Goal: Communication & Community: Answer question/provide support

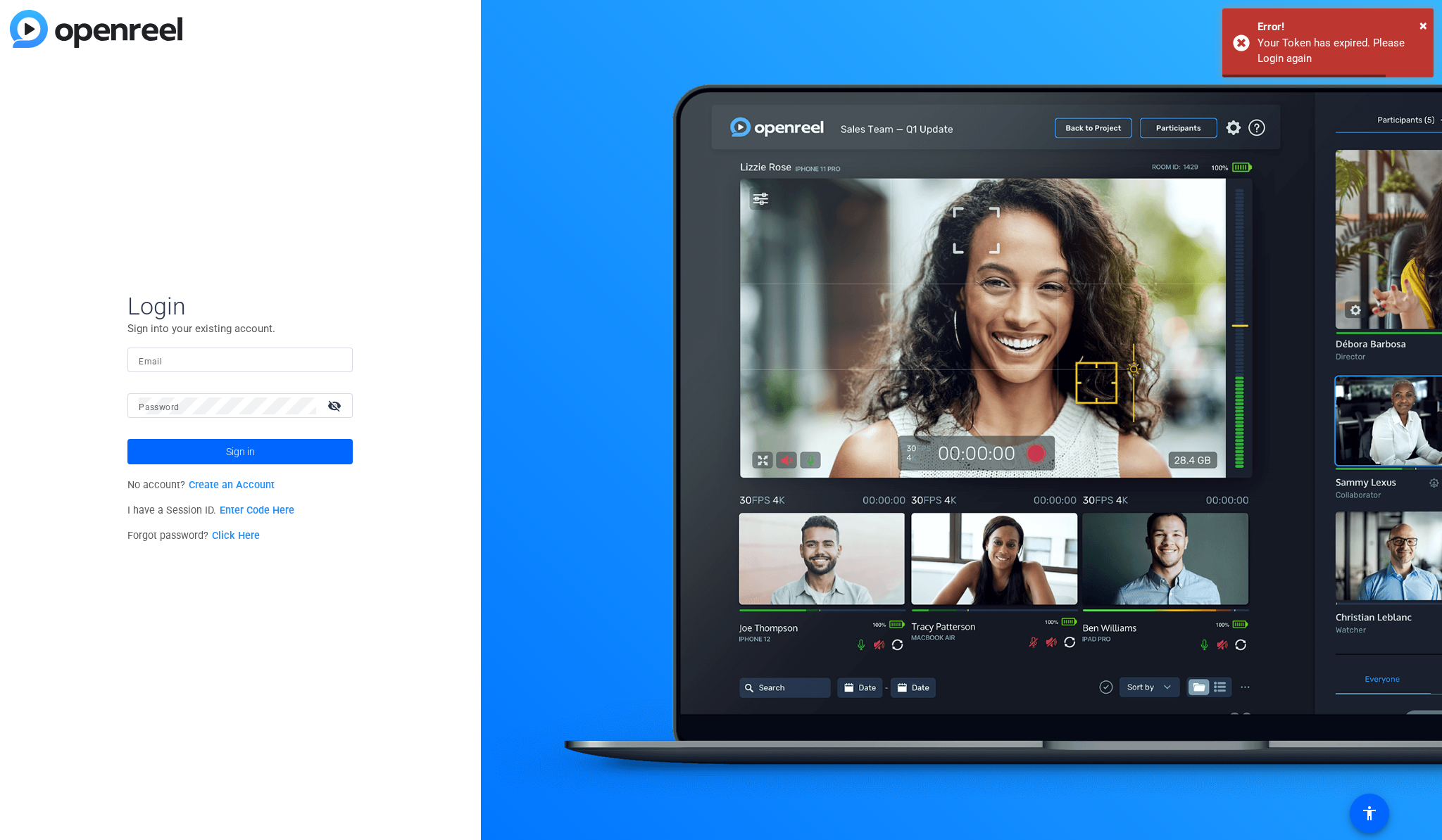
click at [203, 344] on form "Login Sign into your existing account. Email Password visibility_off Sign in" at bounding box center [240, 378] width 225 height 173
click at [203, 353] on input "Email" at bounding box center [239, 361] width 203 height 17
type input "[PERSON_NAME][EMAIL_ADDRESS][DOMAIN_NAME]"
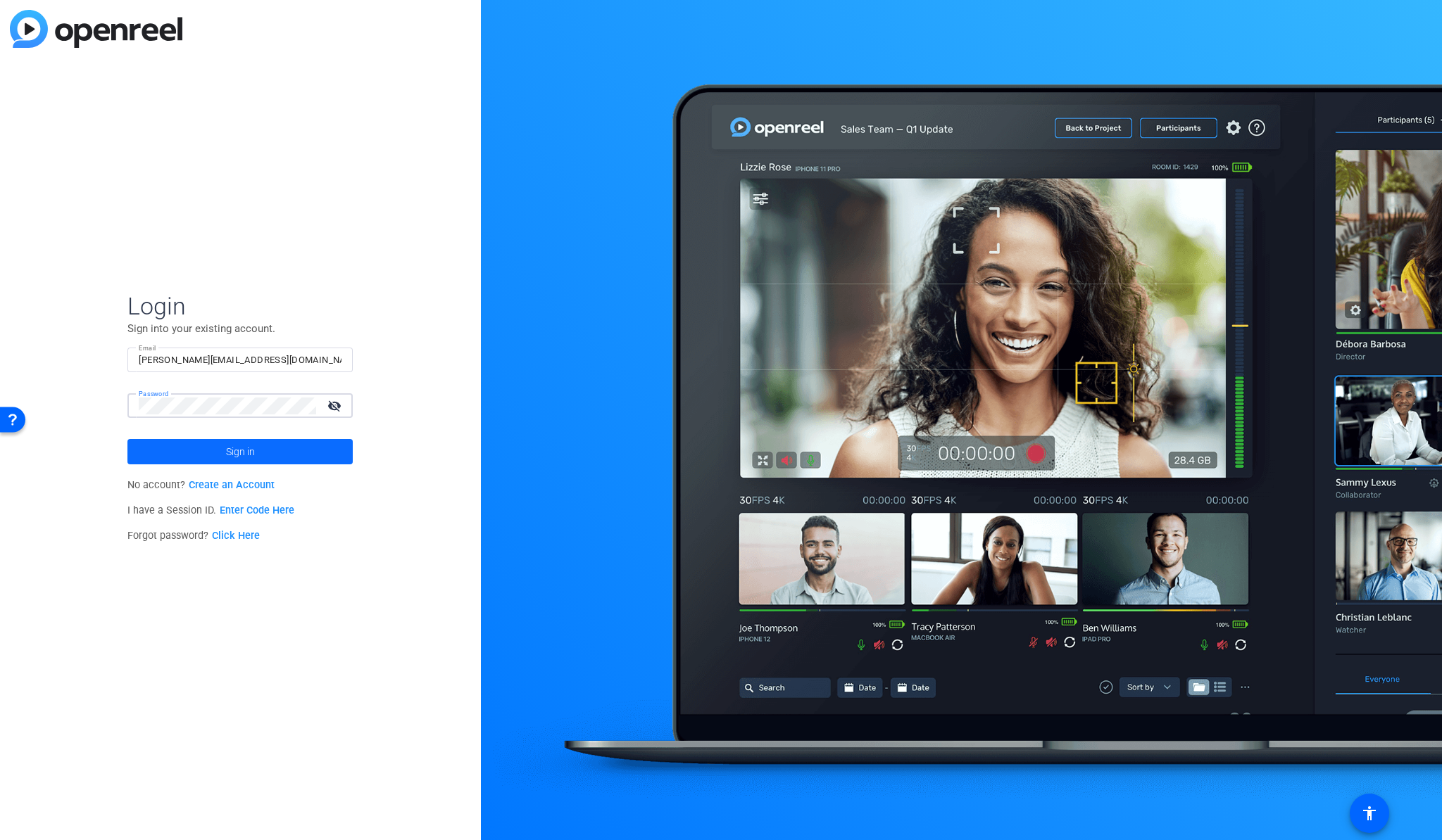
click at [247, 446] on span "Sign in" at bounding box center [240, 452] width 29 height 35
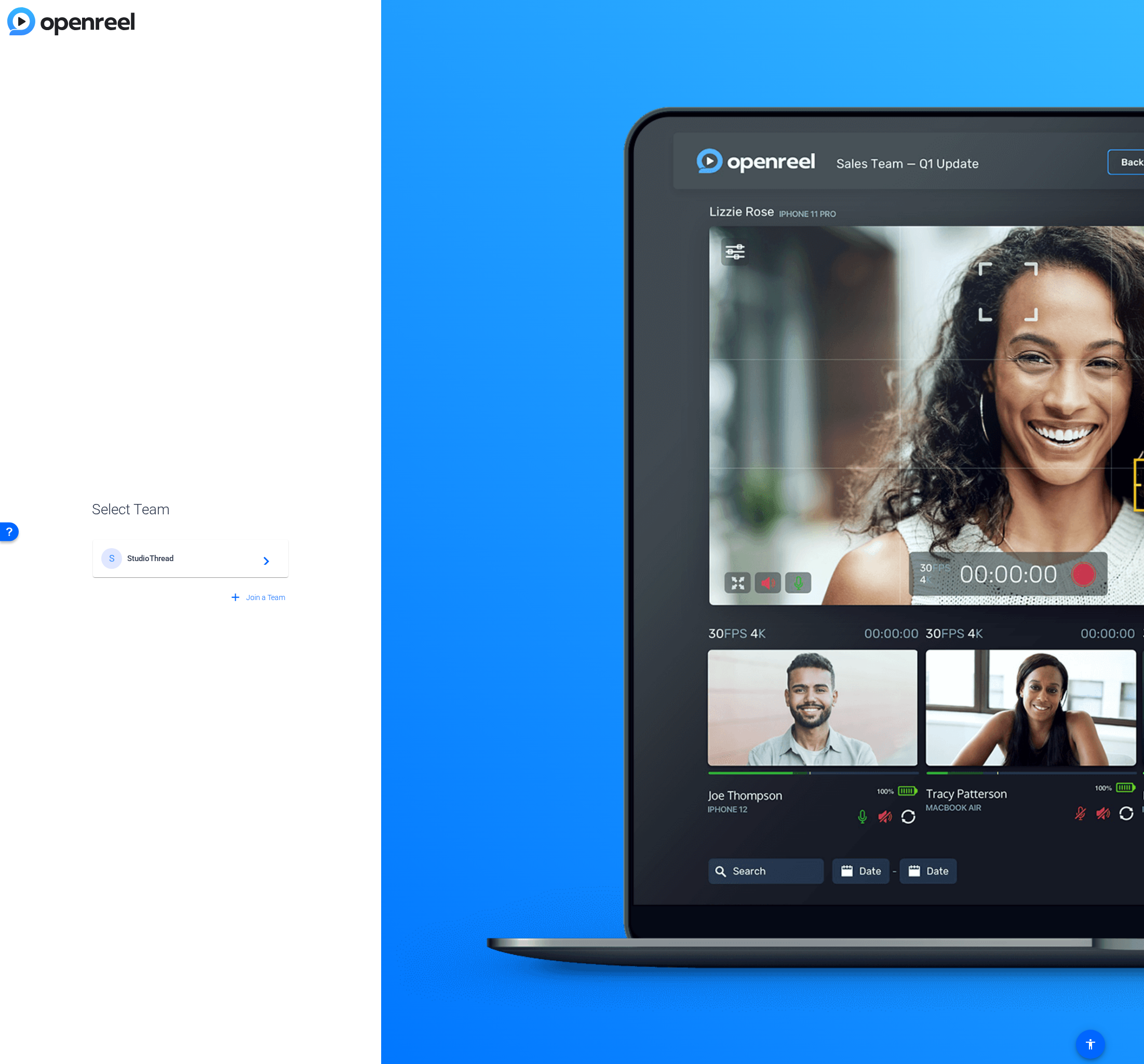
click at [121, 549] on div "S" at bounding box center [114, 558] width 26 height 21
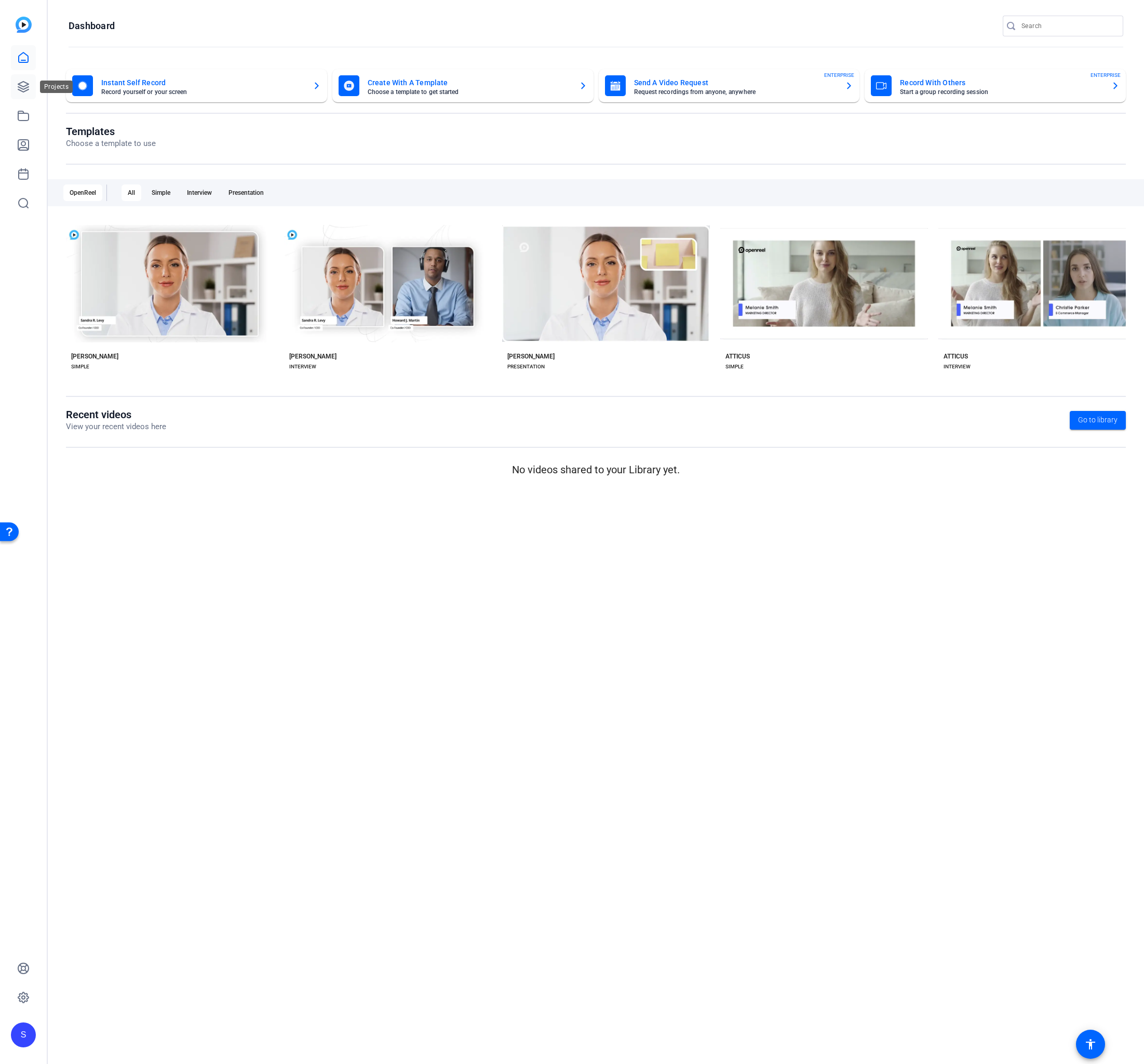
click at [25, 89] on icon at bounding box center [23, 87] width 13 height 13
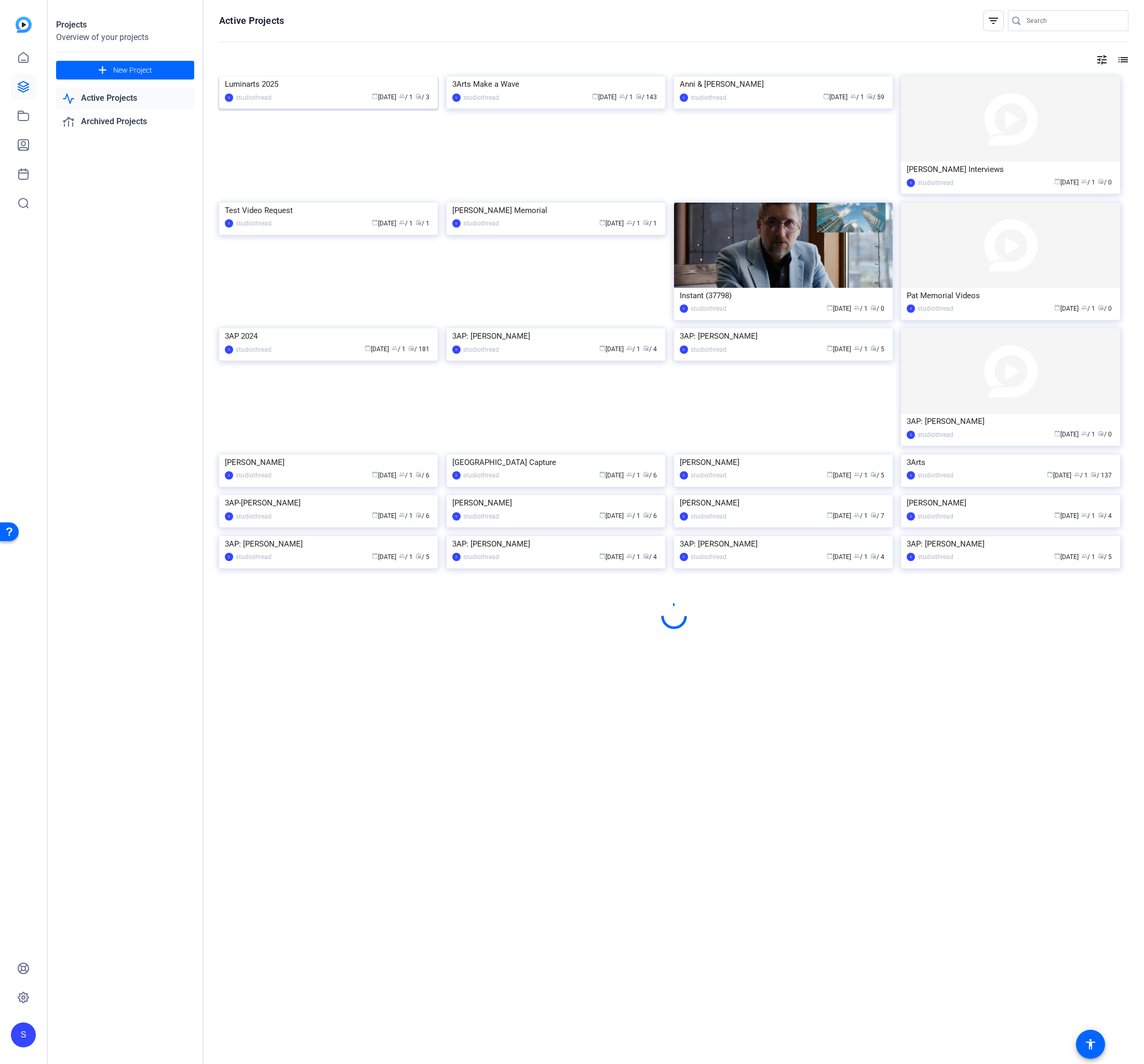
click at [303, 76] on img at bounding box center [328, 76] width 218 height 0
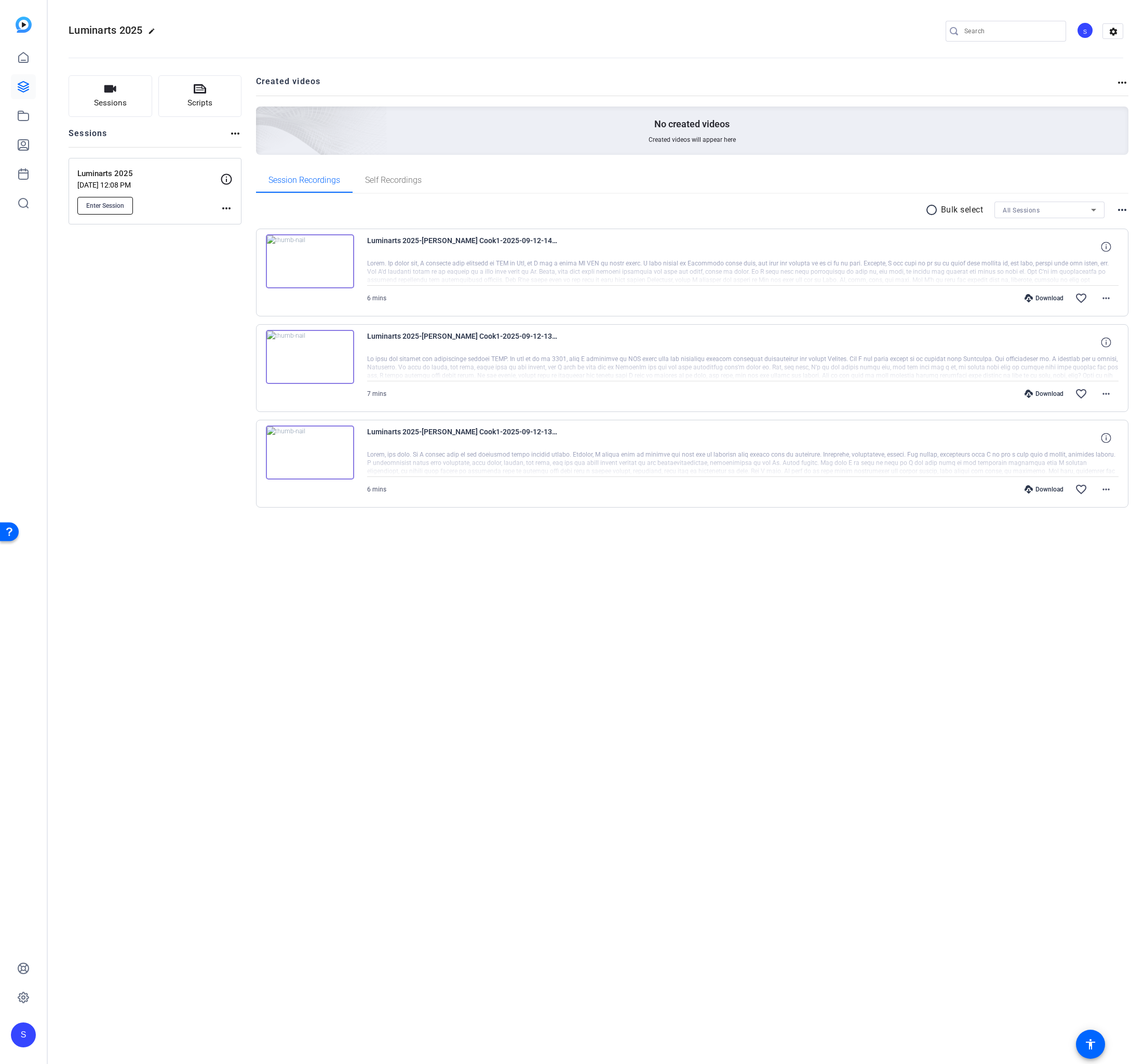
click at [122, 203] on span "Enter Session" at bounding box center [105, 206] width 38 height 8
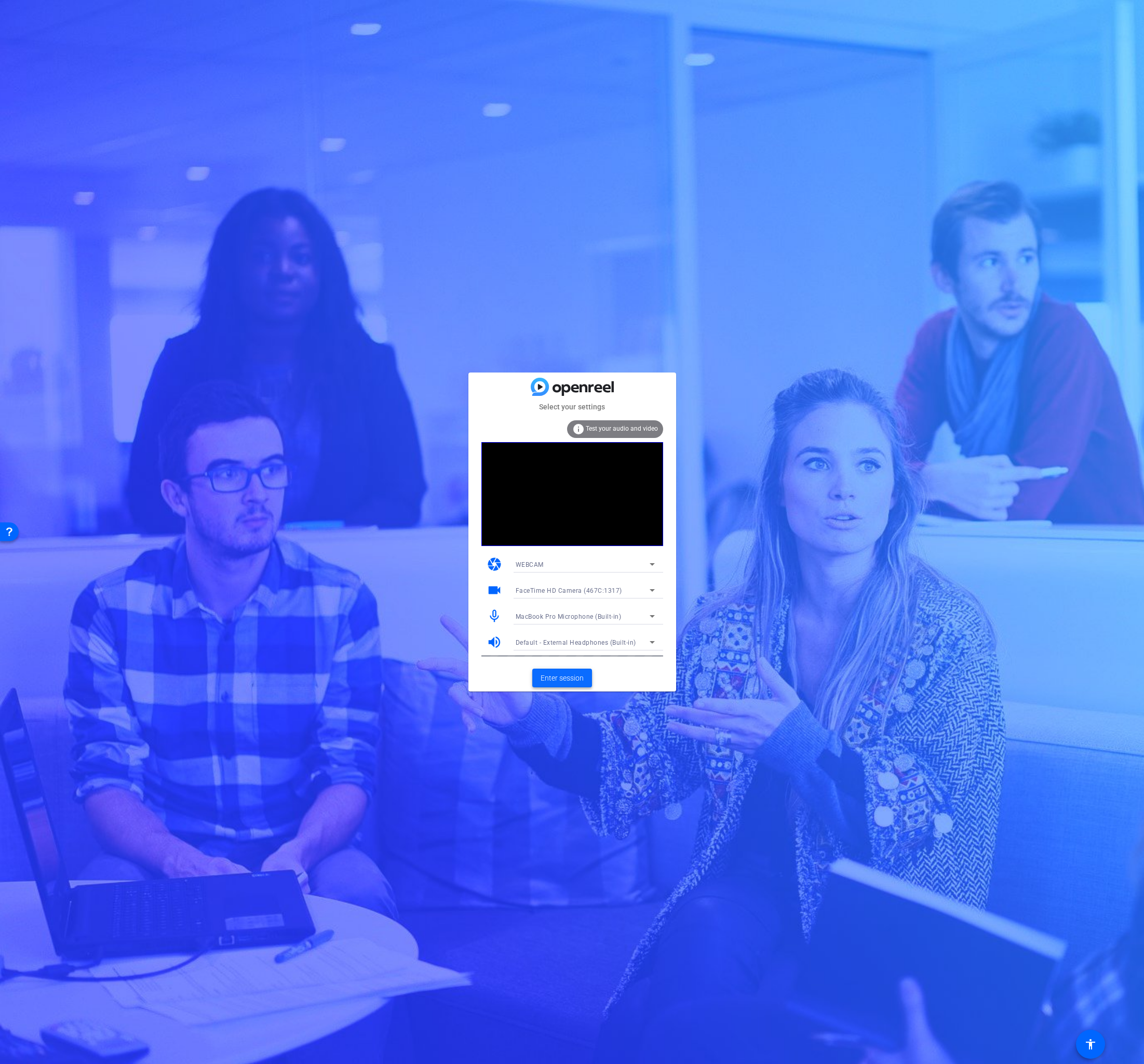
click at [546, 681] on span "Enter session" at bounding box center [562, 678] width 43 height 11
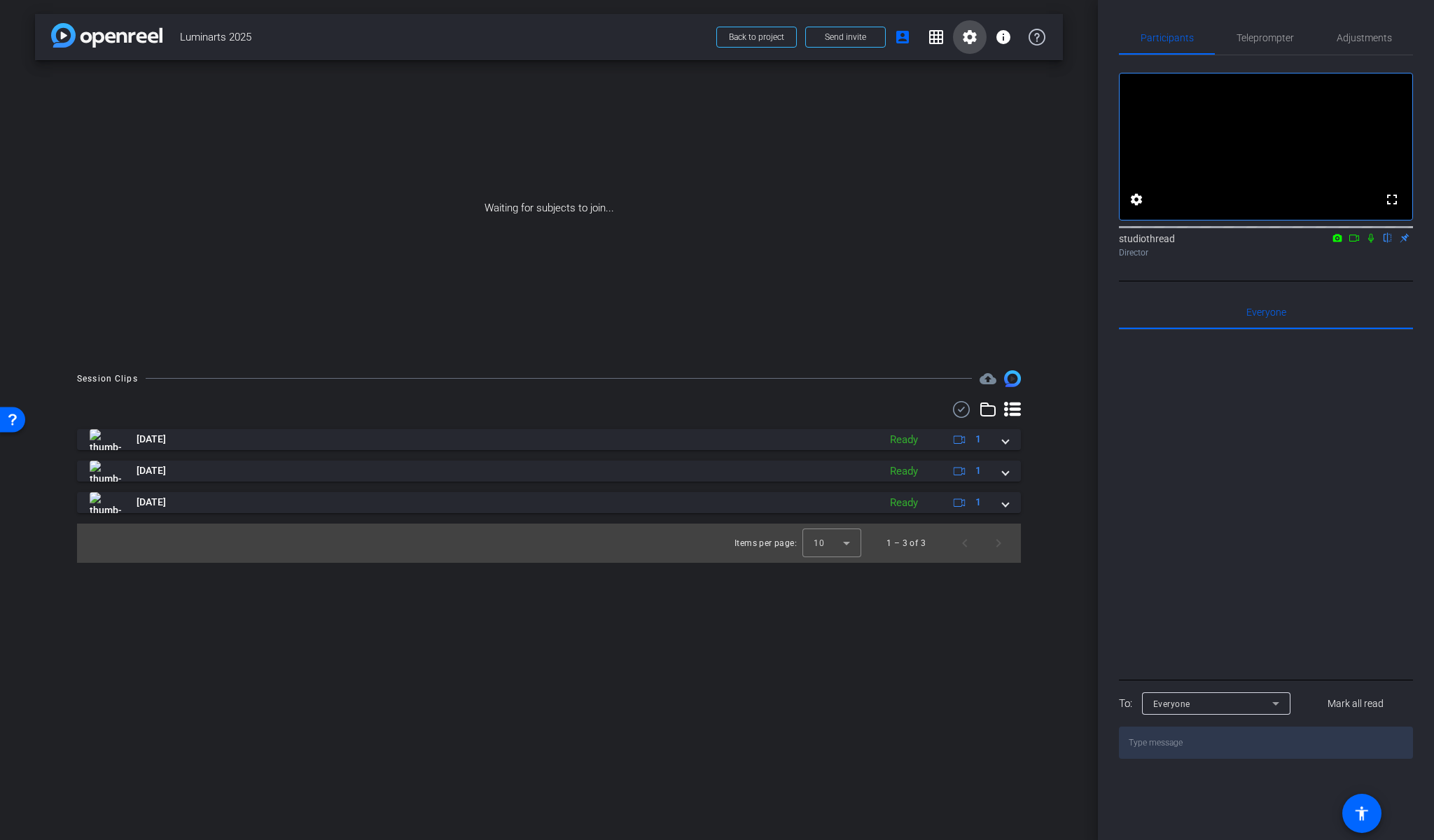
click at [961, 39] on mat-icon "settings" at bounding box center [970, 37] width 17 height 17
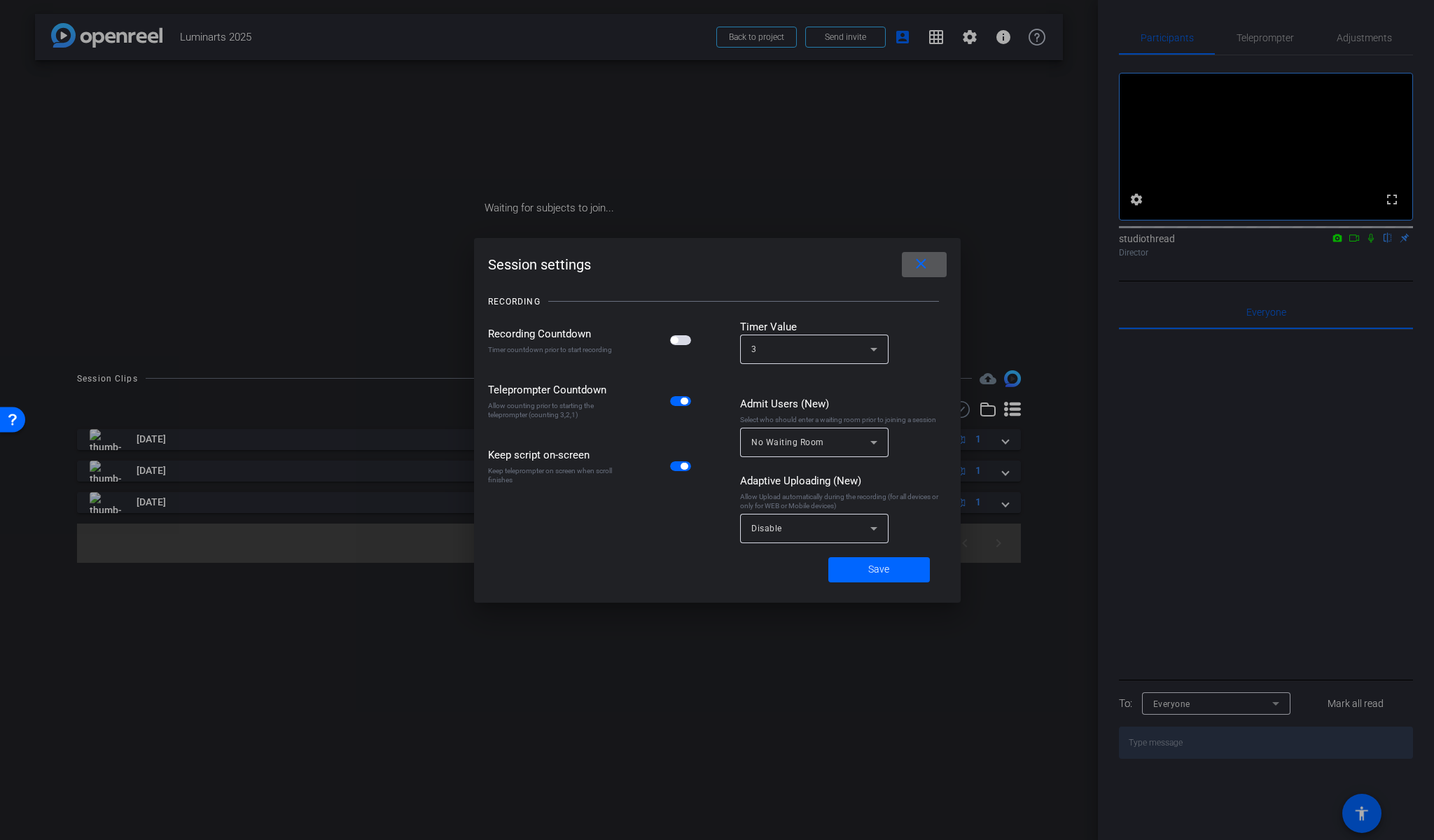
click at [831, 526] on div "Disable" at bounding box center [811, 528] width 119 height 18
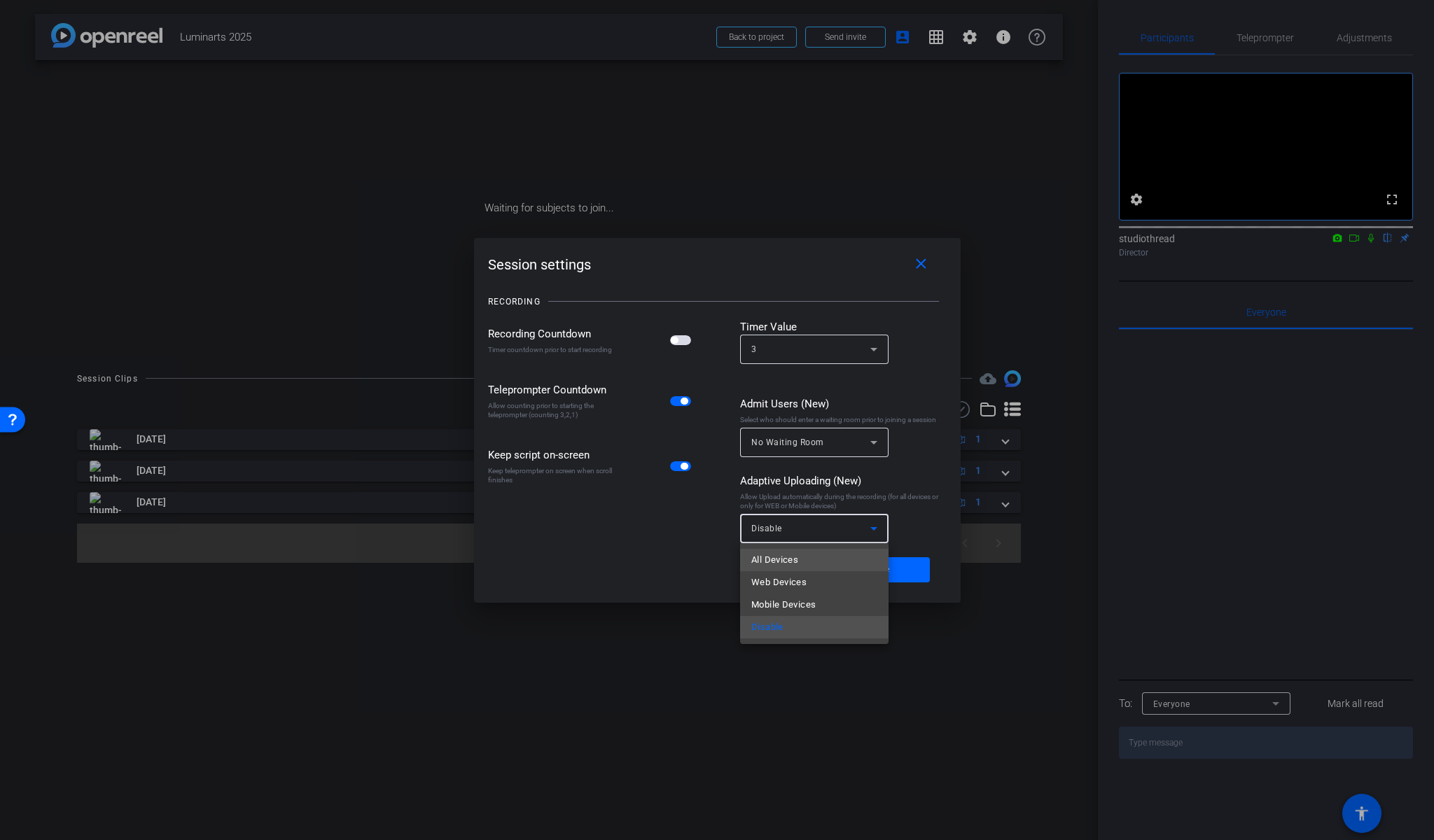
click at [801, 556] on mat-option "All Devices" at bounding box center [814, 560] width 148 height 22
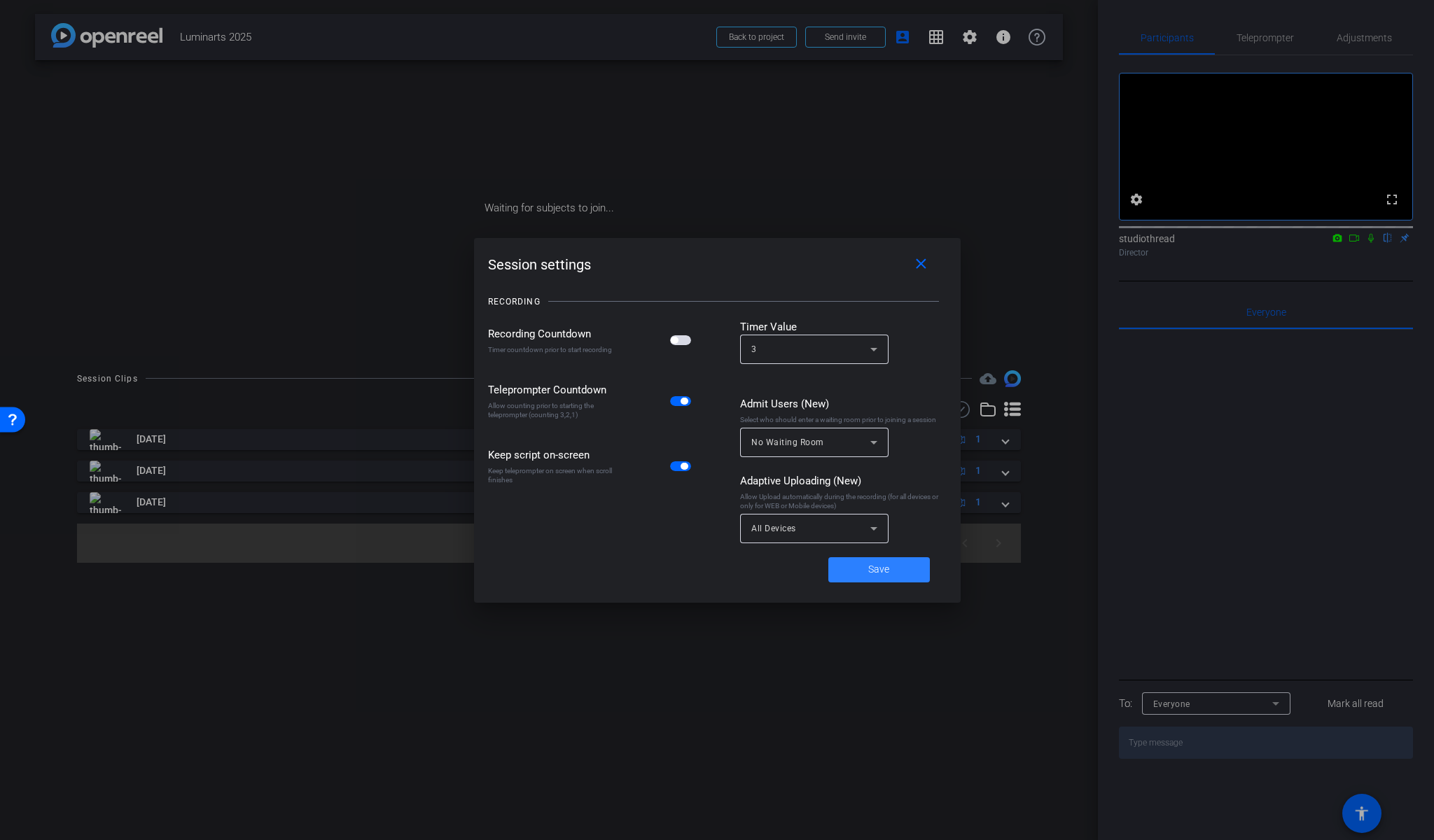
click at [909, 570] on span at bounding box center [879, 570] width 101 height 34
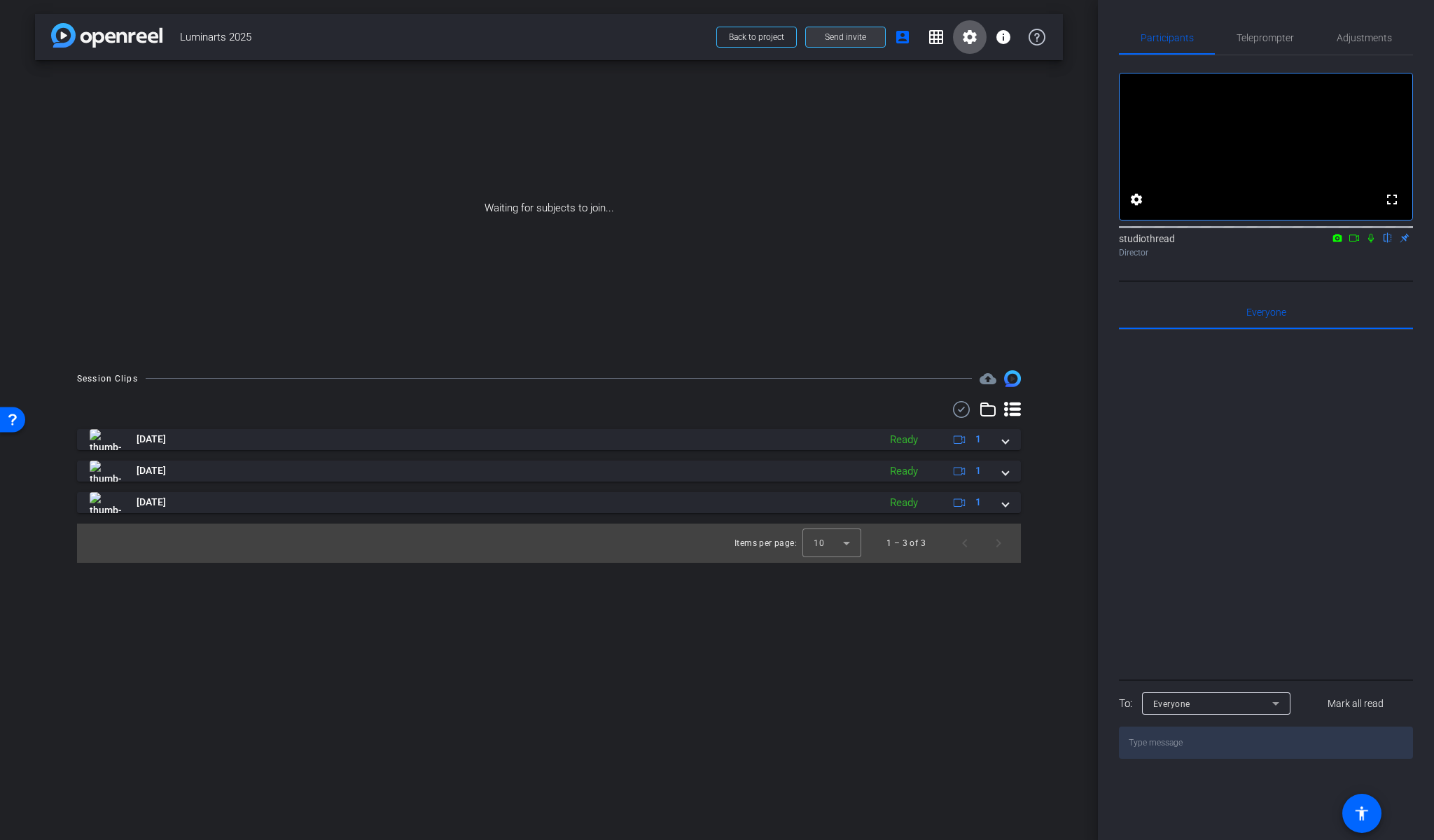
click at [836, 38] on span "Send invite" at bounding box center [846, 37] width 41 height 11
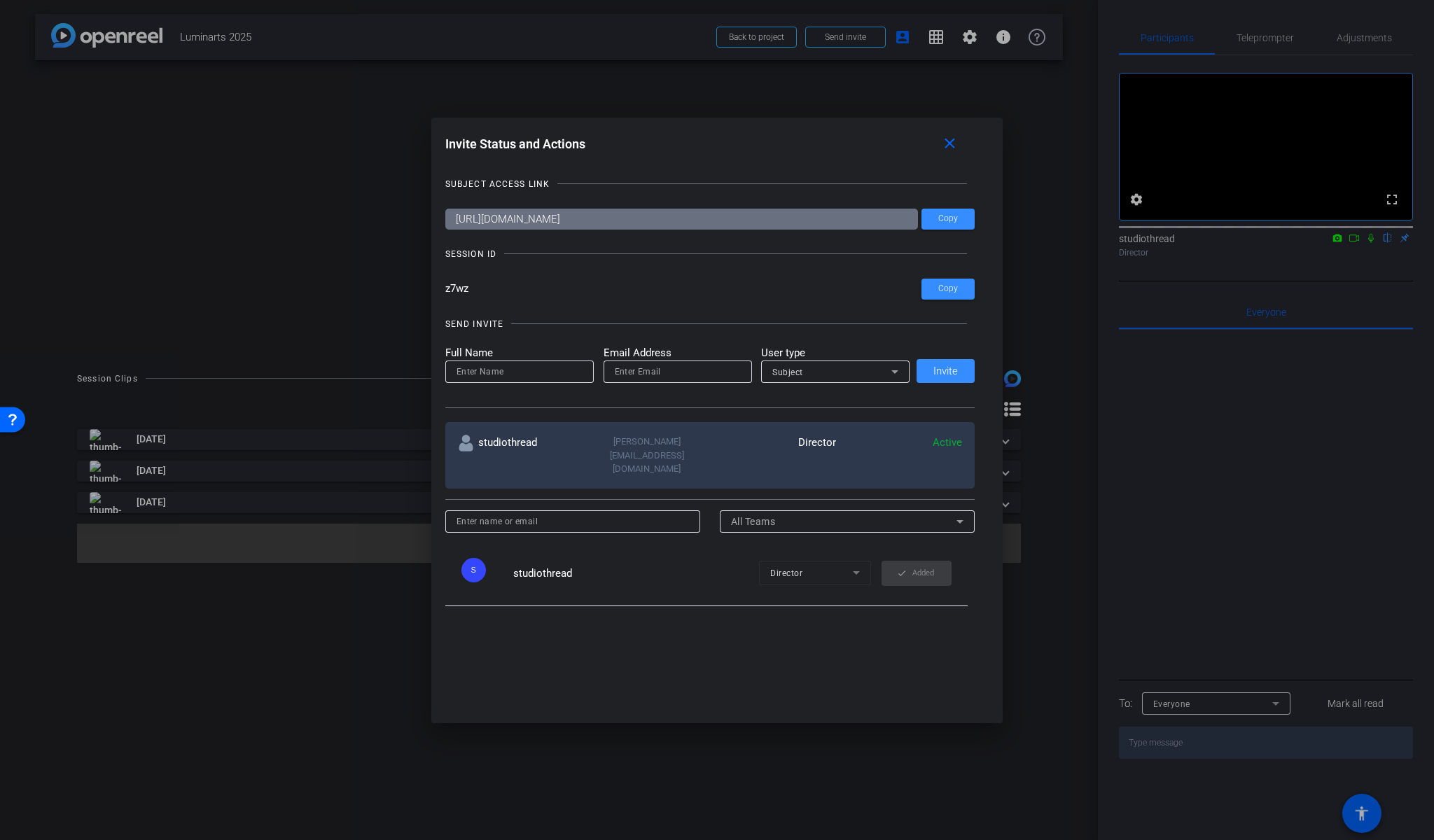
drag, startPoint x: 416, startPoint y: 294, endPoint x: 407, endPoint y: 308, distance: 16.6
click at [407, 304] on div "Invite Status and Actions close SUBJECT ACCESS LINK https://capture.openreel.co…" at bounding box center [717, 420] width 1434 height 840
click at [469, 284] on input "z7wz" at bounding box center [684, 289] width 477 height 21
click at [950, 144] on mat-icon "close" at bounding box center [950, 144] width 18 height 18
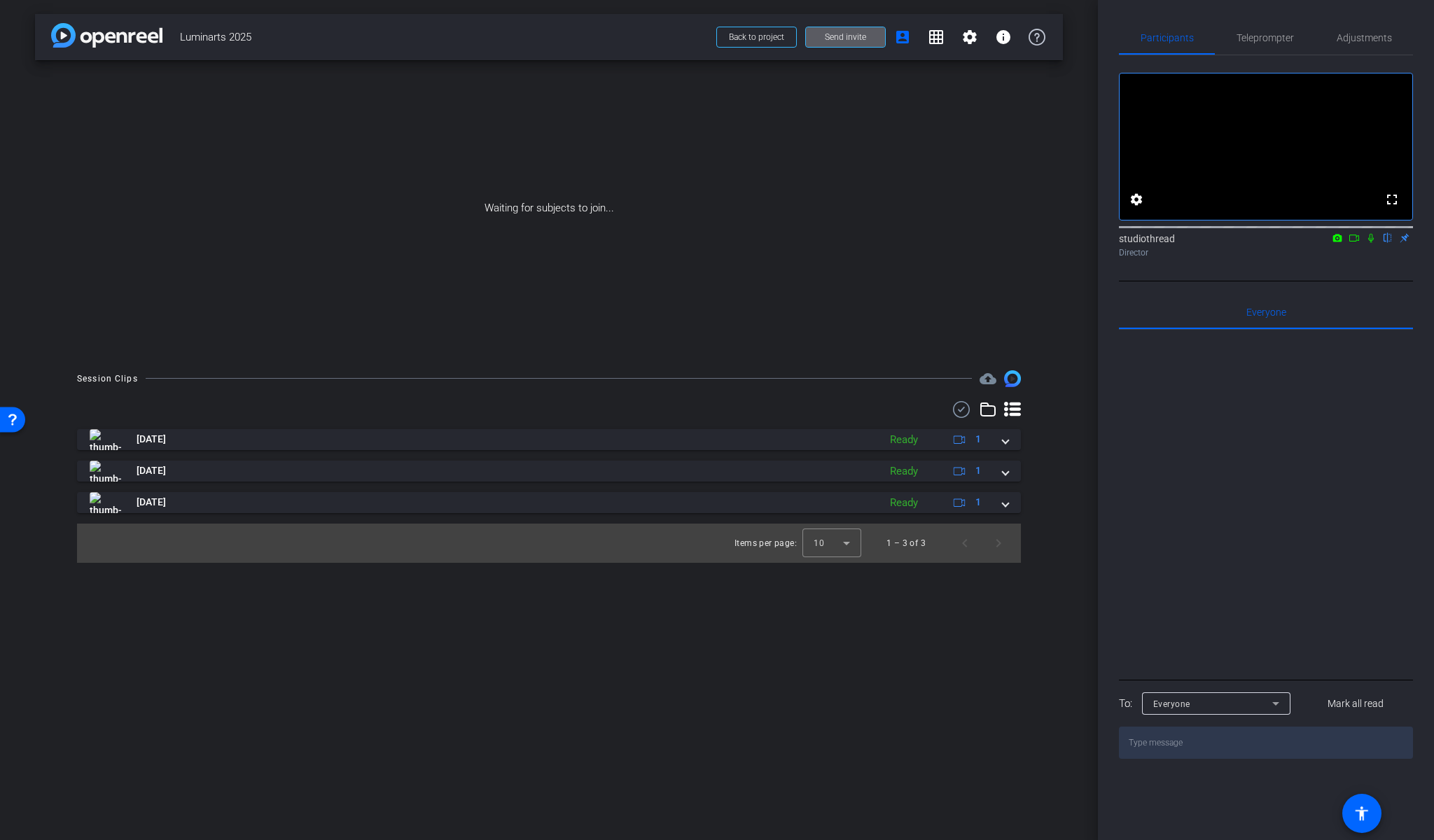
click at [1371, 243] on icon at bounding box center [1371, 238] width 11 height 10
click at [1353, 243] on icon at bounding box center [1354, 238] width 11 height 10
